Goal: Transaction & Acquisition: Purchase product/service

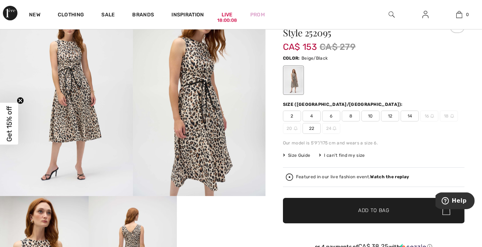
click at [413, 113] on span "14" at bounding box center [410, 115] width 18 height 11
click at [376, 207] on span "Add to Bag" at bounding box center [373, 210] width 31 height 8
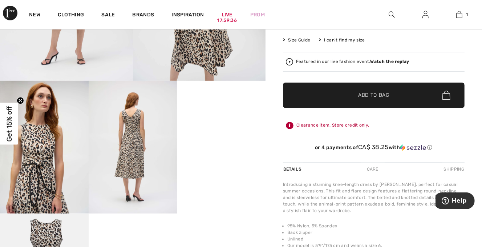
scroll to position [153, 0]
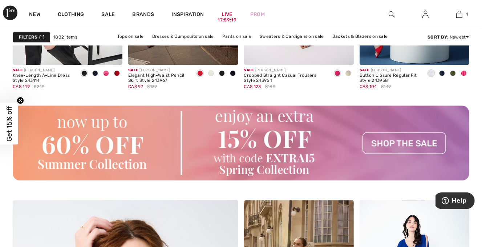
scroll to position [1572, 0]
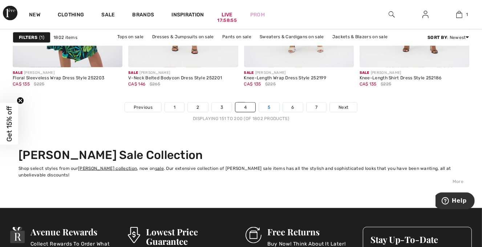
click at [274, 108] on link "5" at bounding box center [269, 106] width 20 height 9
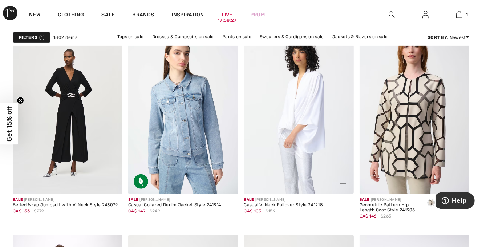
scroll to position [2646, 0]
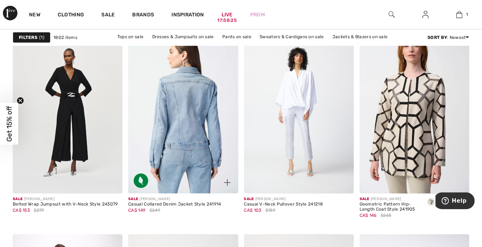
click at [185, 137] on img at bounding box center [183, 111] width 110 height 165
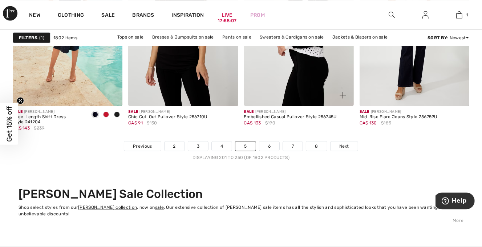
scroll to position [3145, 0]
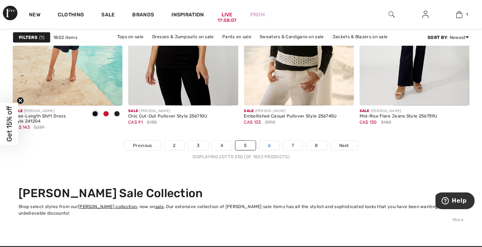
click at [271, 145] on link "6" at bounding box center [269, 145] width 20 height 9
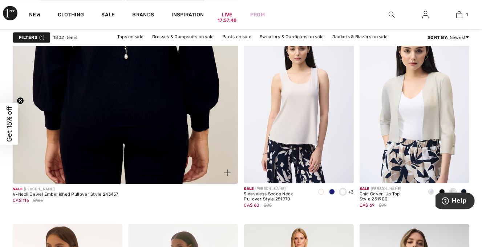
scroll to position [1956, 0]
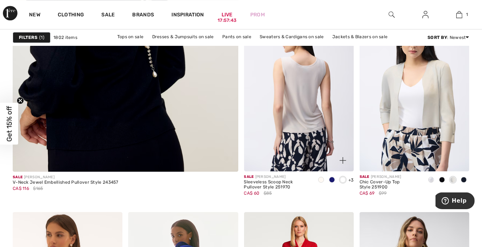
click at [278, 123] on img at bounding box center [299, 89] width 110 height 165
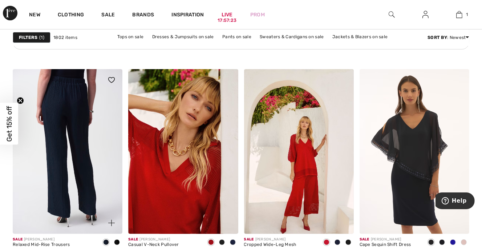
scroll to position [2646, 0]
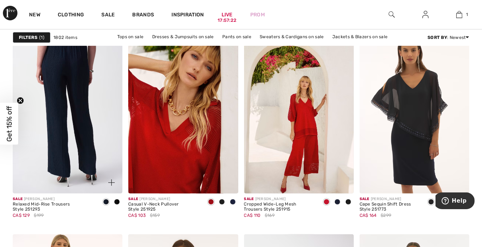
click at [81, 120] on img at bounding box center [68, 111] width 110 height 165
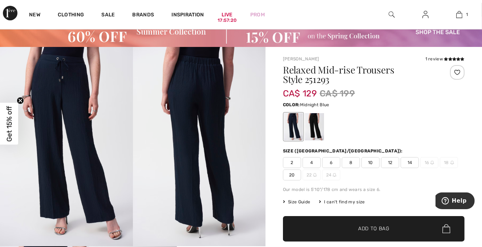
scroll to position [38, 0]
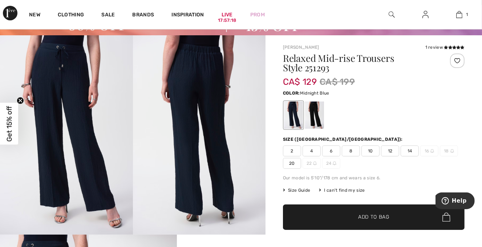
click at [79, 127] on img at bounding box center [66, 134] width 133 height 199
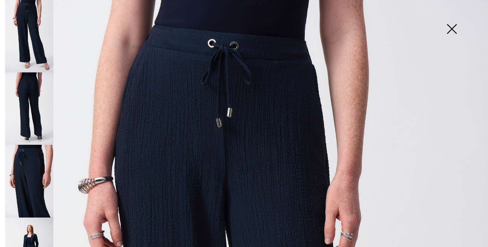
click at [453, 29] on img at bounding box center [452, 29] width 36 height 37
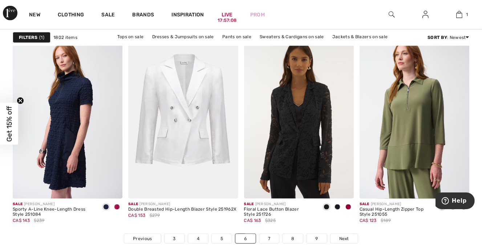
scroll to position [3068, 0]
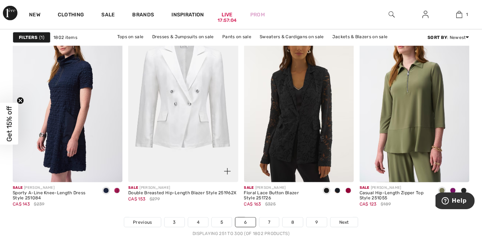
click at [197, 134] on img at bounding box center [183, 99] width 110 height 165
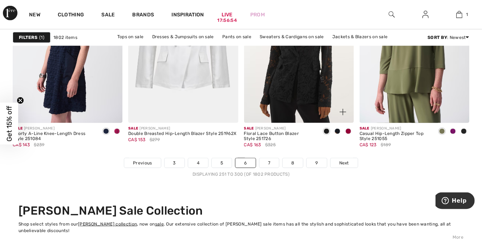
scroll to position [3145, 0]
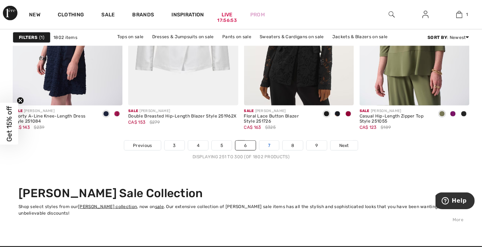
click at [270, 147] on link "7" at bounding box center [269, 145] width 20 height 9
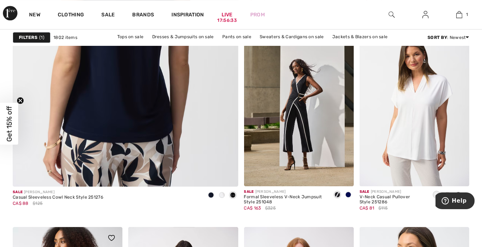
scroll to position [1956, 0]
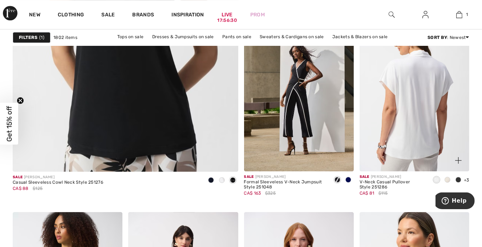
click at [415, 122] on img at bounding box center [415, 89] width 110 height 165
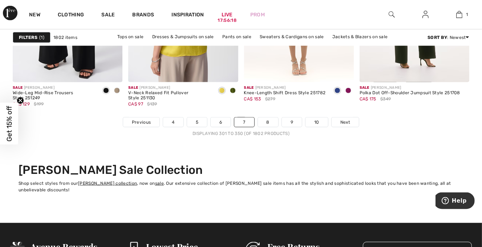
scroll to position [3183, 0]
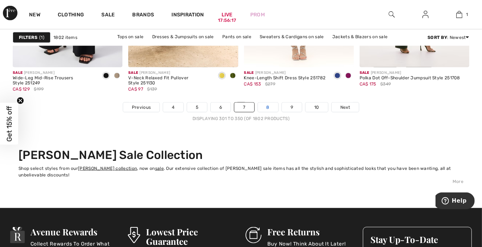
click at [271, 108] on link "8" at bounding box center [268, 106] width 20 height 9
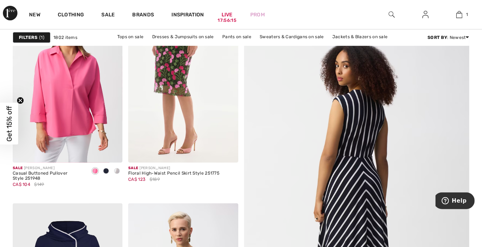
scroll to position [153, 0]
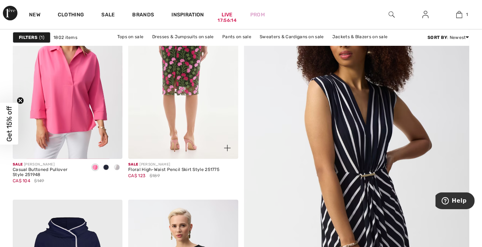
click at [203, 104] on img at bounding box center [183, 76] width 110 height 165
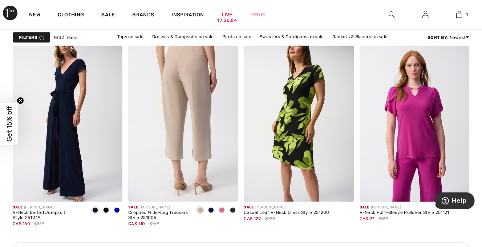
scroll to position [729, 0]
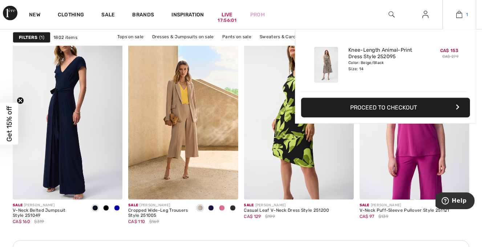
click at [459, 12] on img at bounding box center [459, 14] width 6 height 9
